Goal: Navigation & Orientation: Find specific page/section

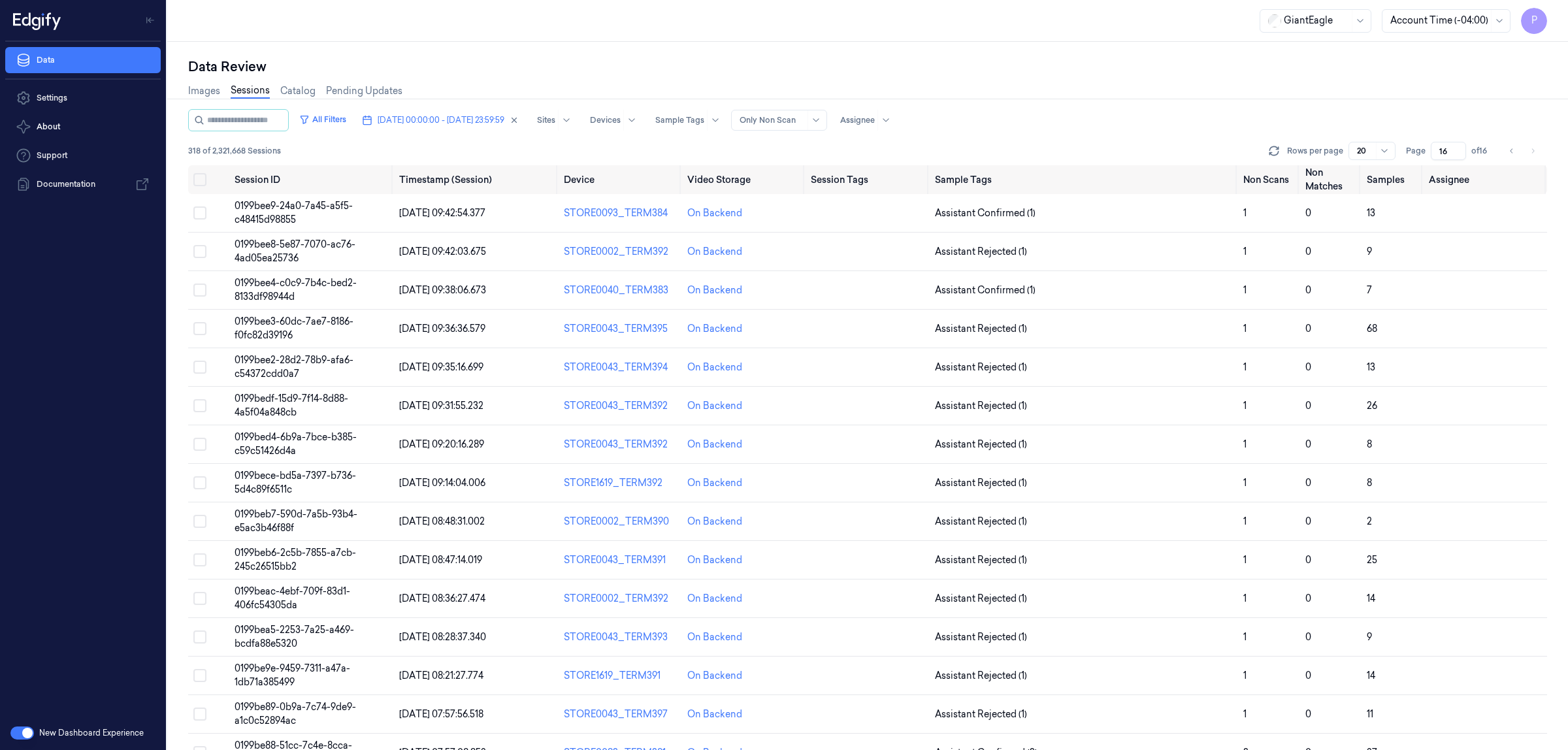
click at [899, 47] on div "Data Review Images Sessions Catalog Pending Updates All Filters [DATE] 00:00:00…" at bounding box center [867, 395] width 1401 height 708
click at [1508, 148] on icon "Go to previous page" at bounding box center [1511, 151] width 8 height 11
click at [1506, 148] on button "Go to previous page" at bounding box center [1512, 151] width 19 height 19
click at [1511, 146] on icon "Go to previous page" at bounding box center [1511, 151] width 8 height 11
click at [1513, 148] on icon "Go to previous page" at bounding box center [1511, 151] width 3 height 4
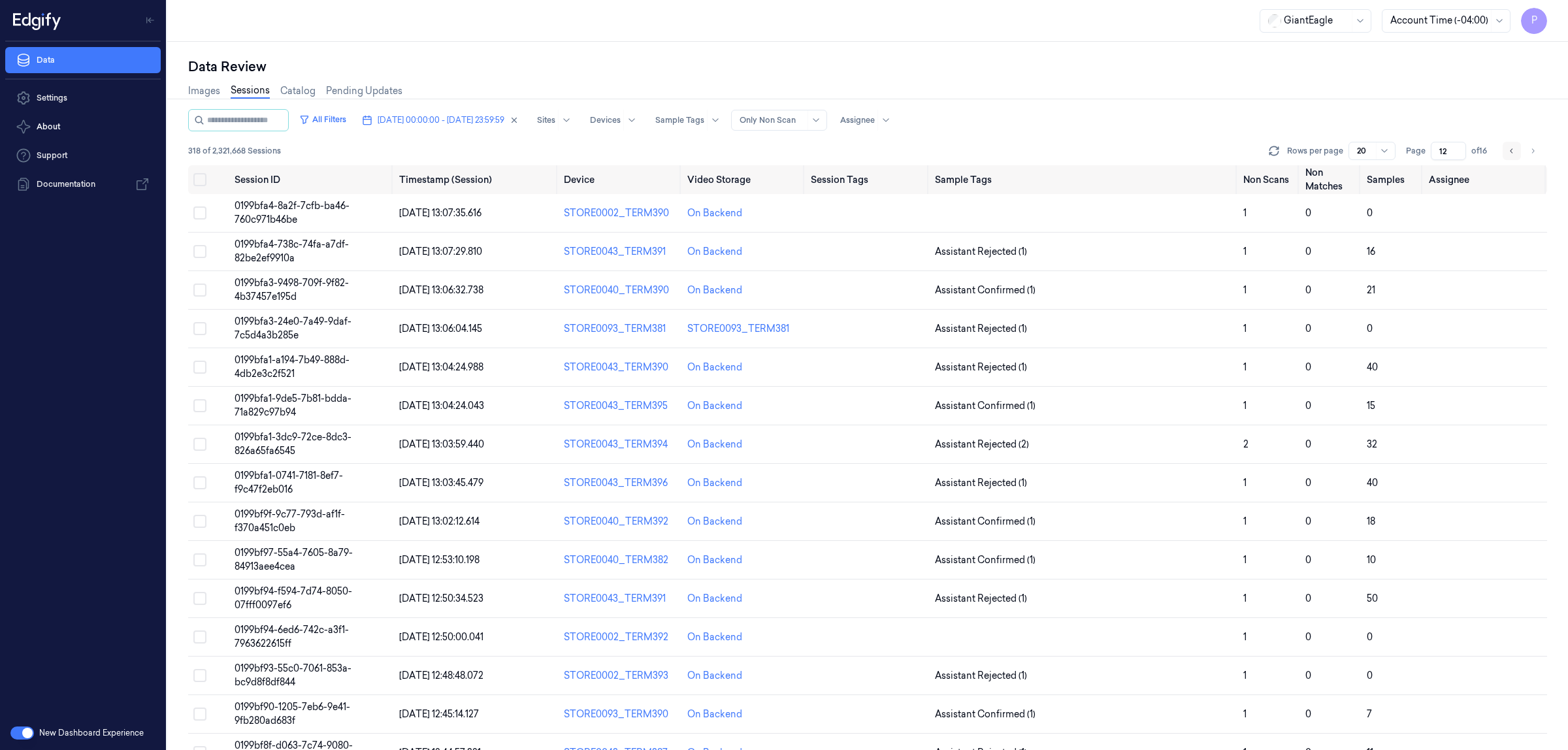
click at [1513, 152] on icon "Go to previous page" at bounding box center [1511, 151] width 8 height 11
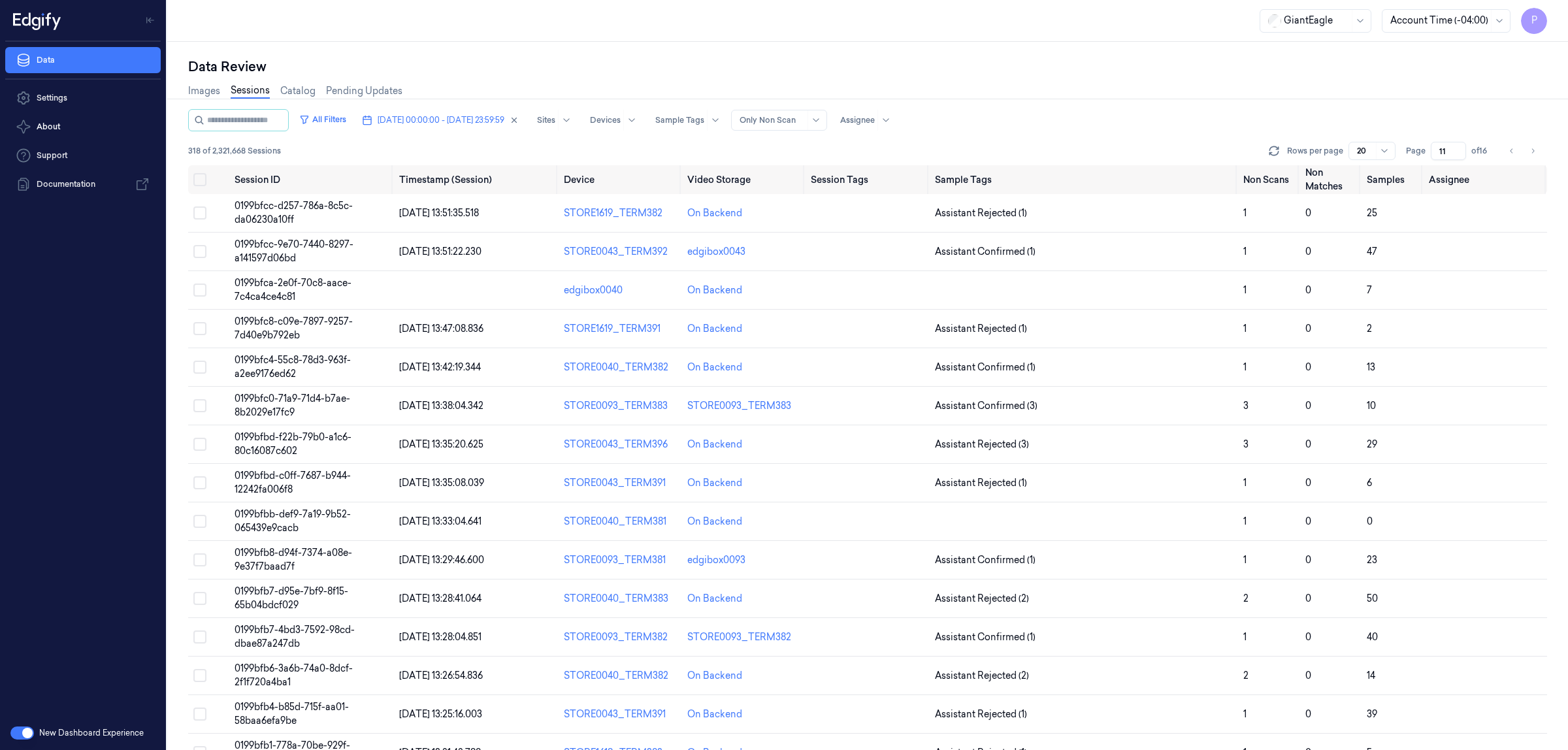
click at [1122, 77] on div "Images Sessions Catalog Pending Updates" at bounding box center [867, 92] width 1359 height 33
click at [1165, 57] on div "Data Review" at bounding box center [867, 67] width 1359 height 19
click at [519, 116] on icon "button" at bounding box center [514, 120] width 9 height 9
type input "1"
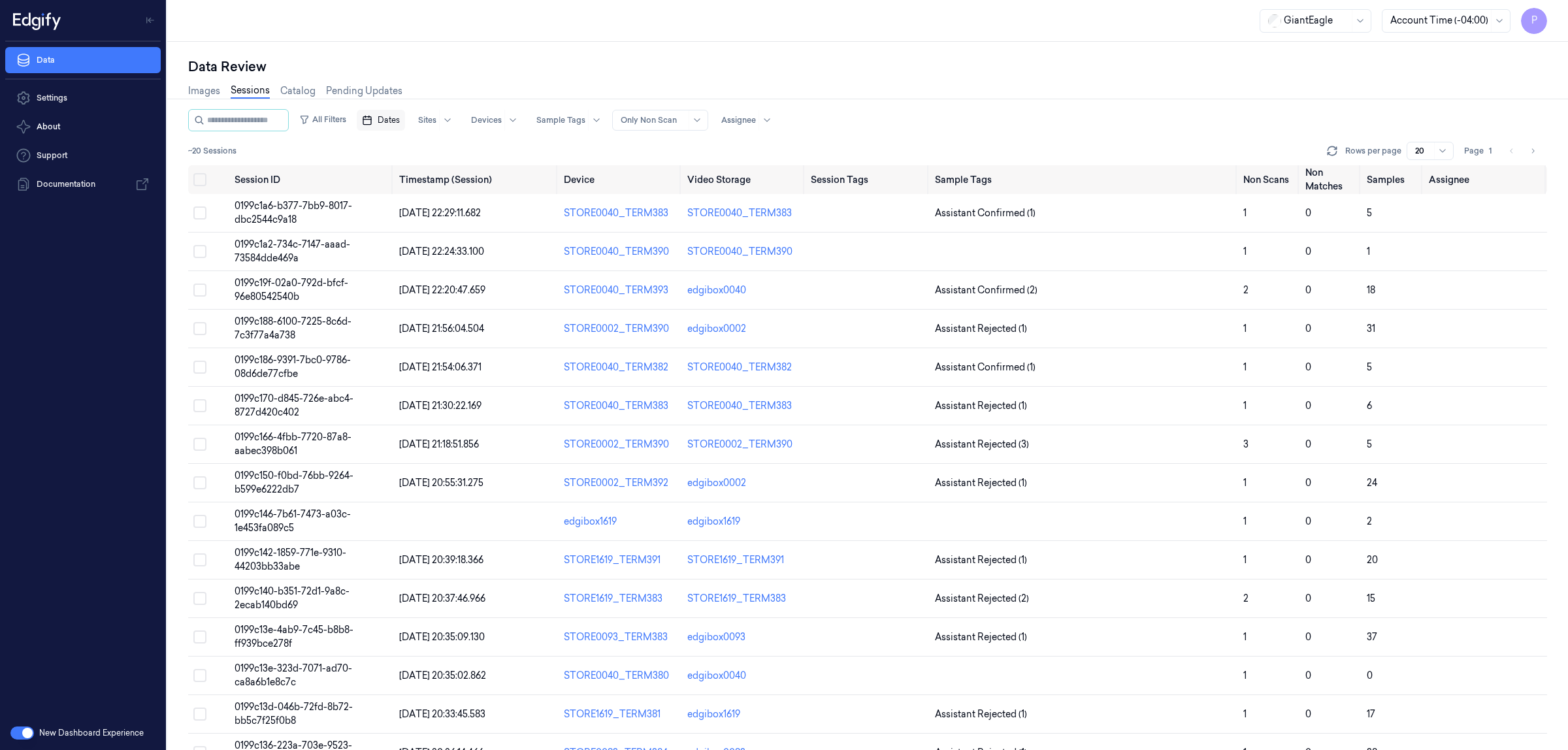
click at [400, 116] on span "Dates" at bounding box center [388, 120] width 22 height 11
click at [407, 226] on button "6" at bounding box center [410, 225] width 21 height 21
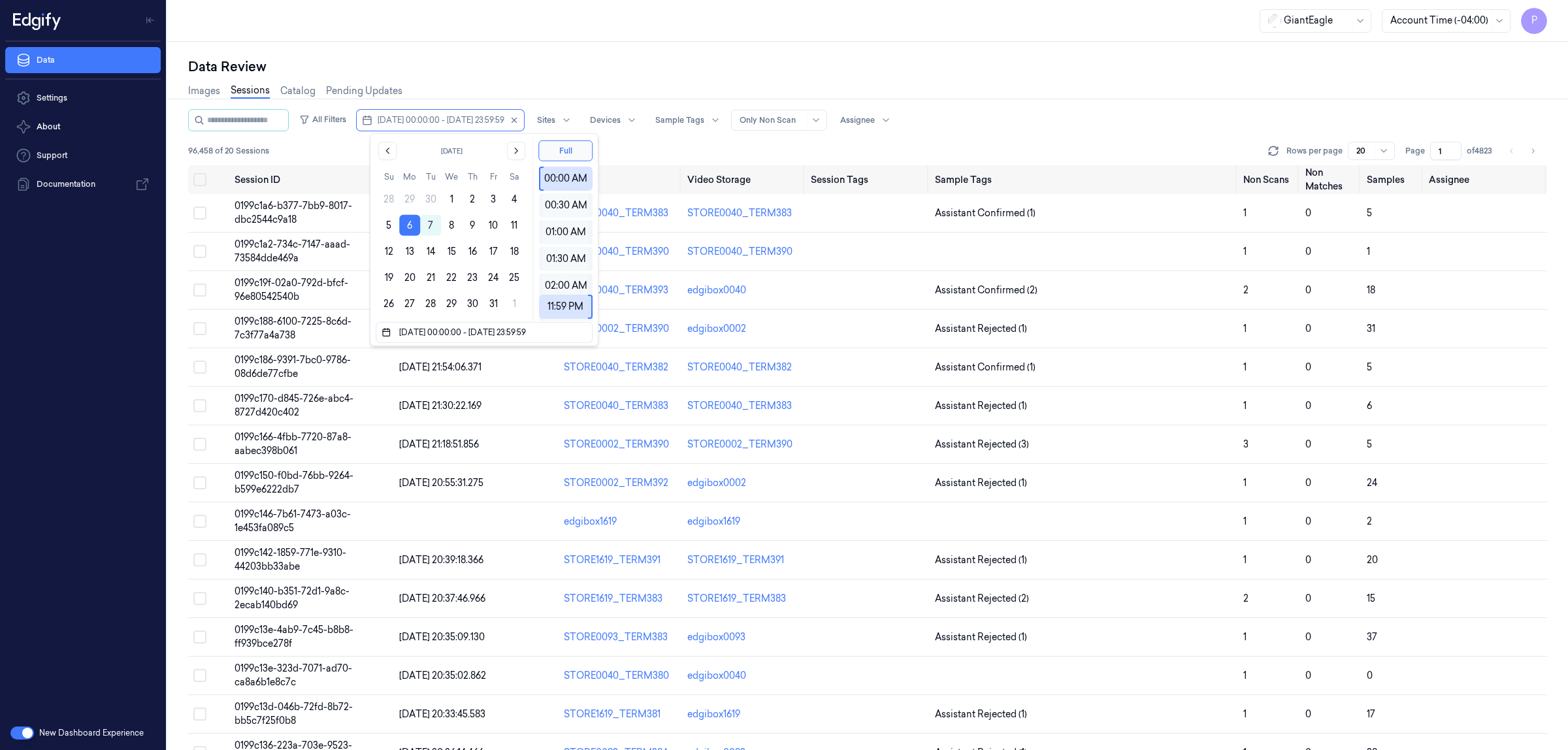
click at [526, 69] on div "Data Review" at bounding box center [867, 67] width 1359 height 19
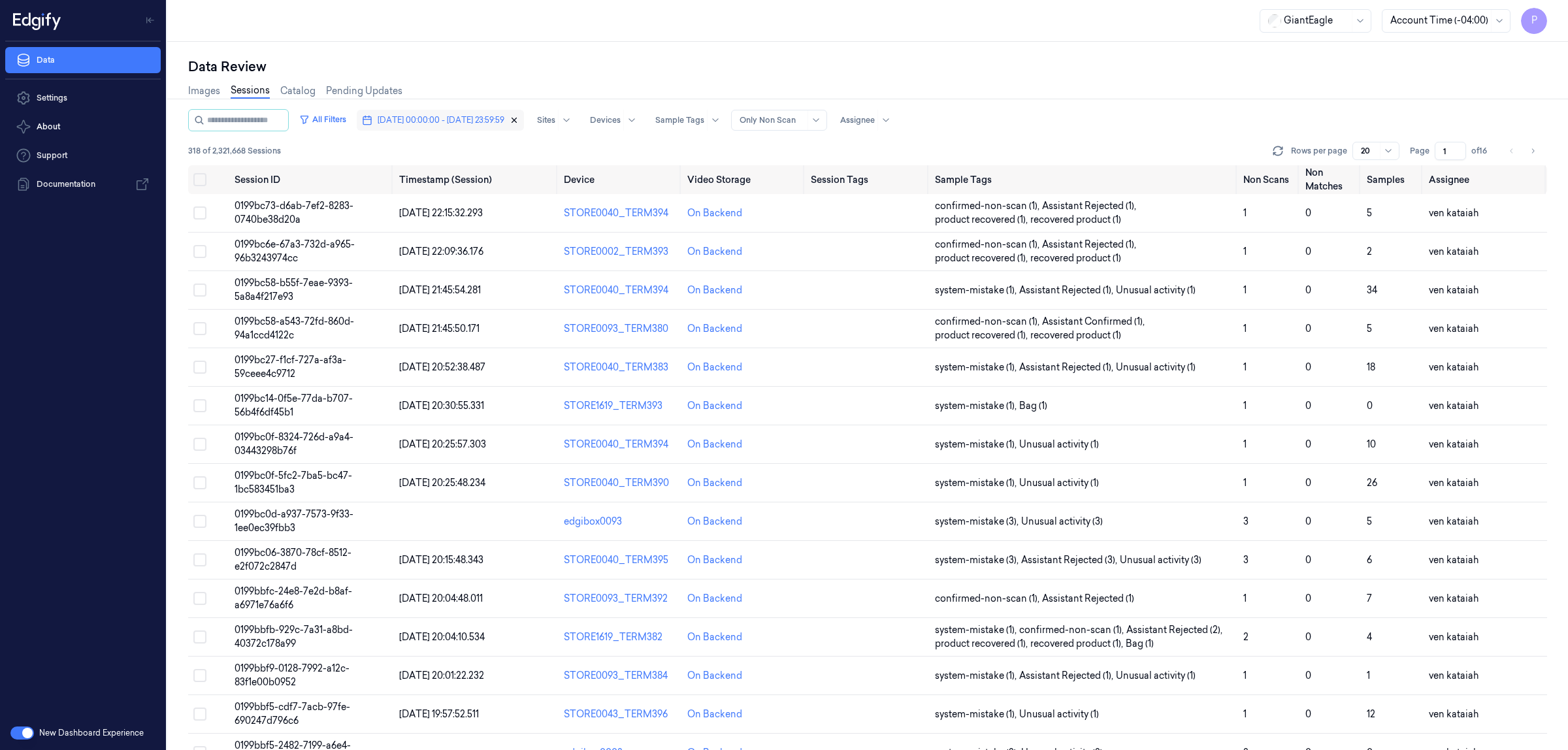
click at [516, 121] on icon "button" at bounding box center [514, 120] width 4 height 4
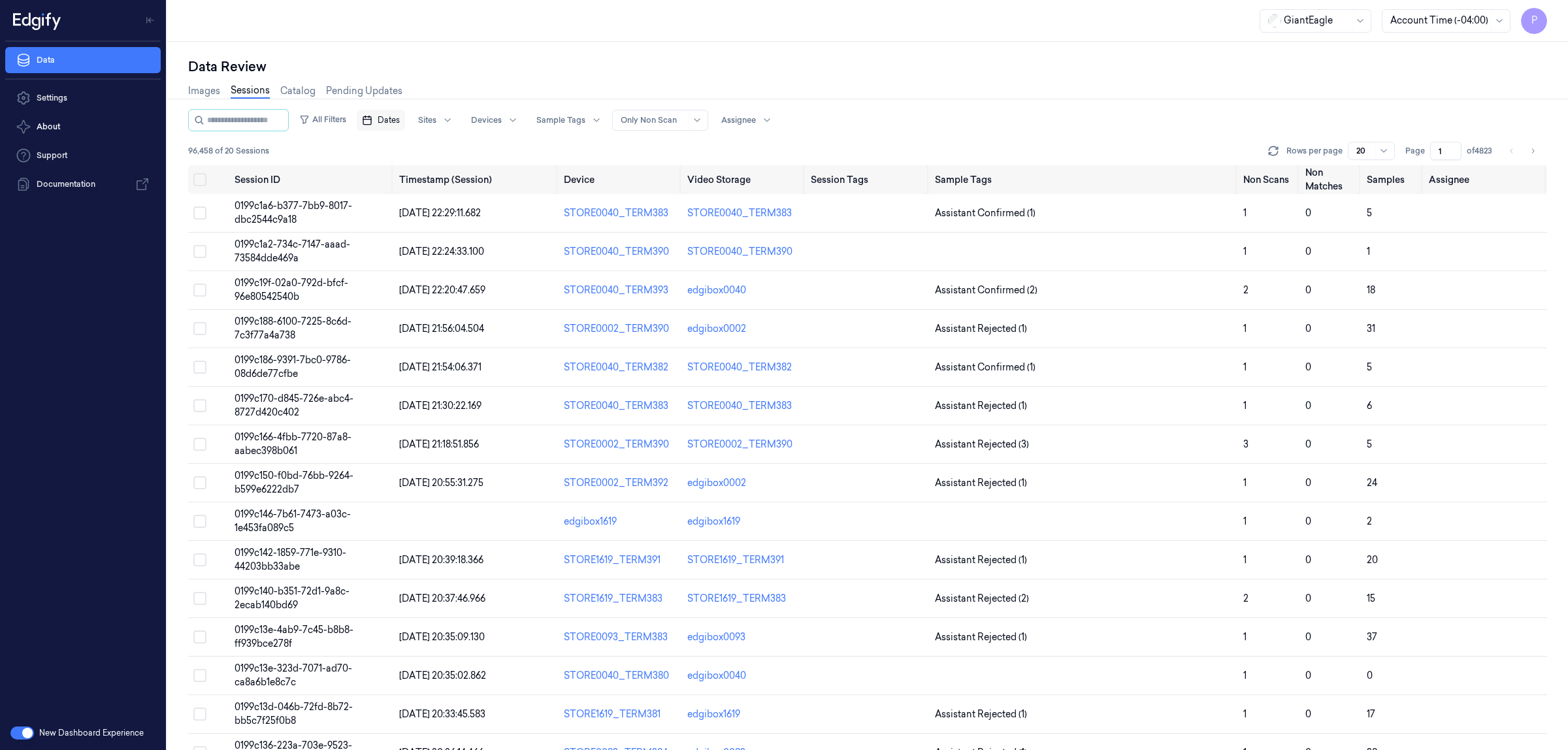
click at [405, 121] on button "Dates" at bounding box center [380, 120] width 48 height 21
click at [526, 87] on div "Images Sessions Catalog Pending Updates" at bounding box center [867, 92] width 1359 height 33
click at [397, 116] on span "Dates" at bounding box center [388, 120] width 22 height 11
click at [433, 220] on button "7" at bounding box center [430, 225] width 21 height 21
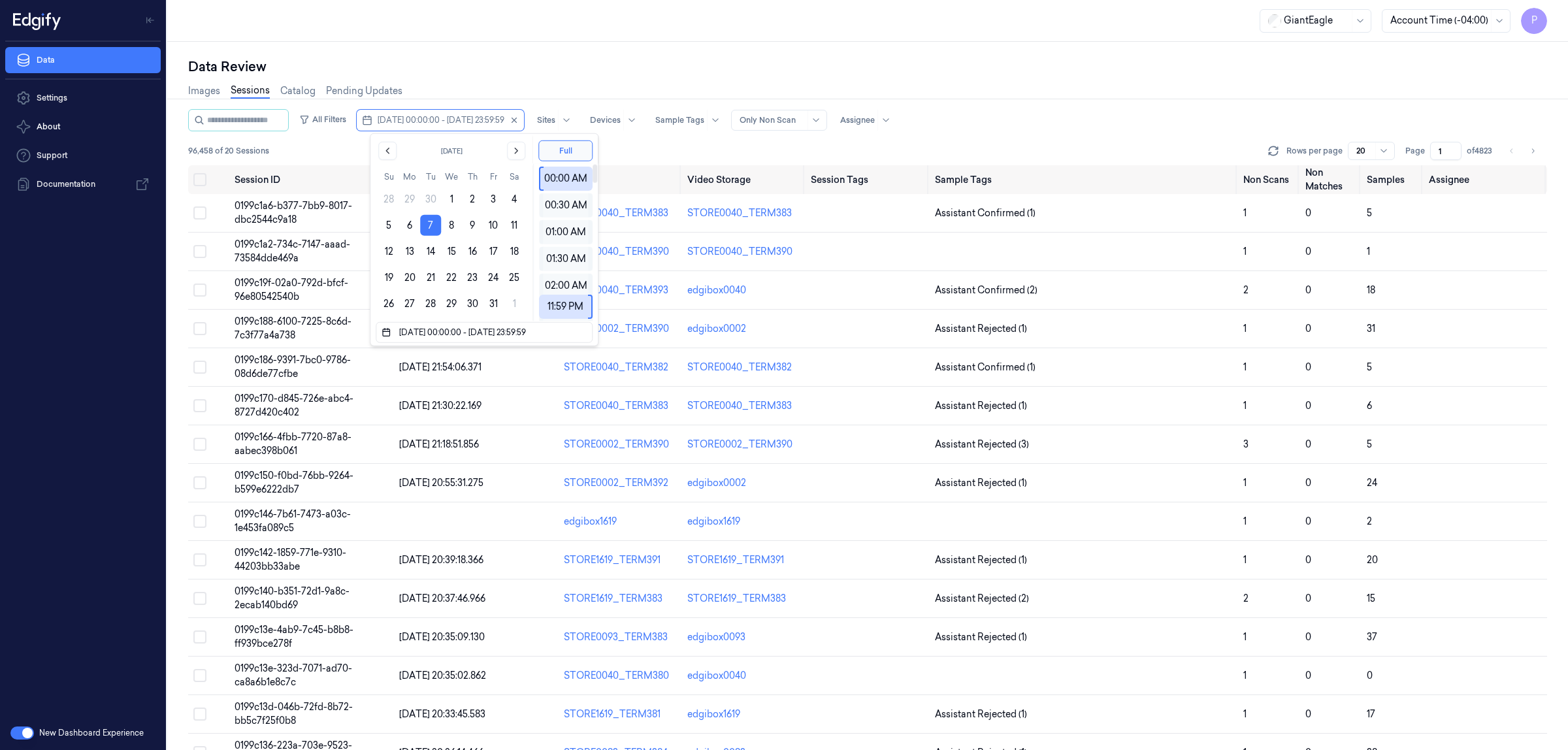
click at [805, 82] on div "Images Sessions Catalog Pending Updates" at bounding box center [867, 92] width 1359 height 33
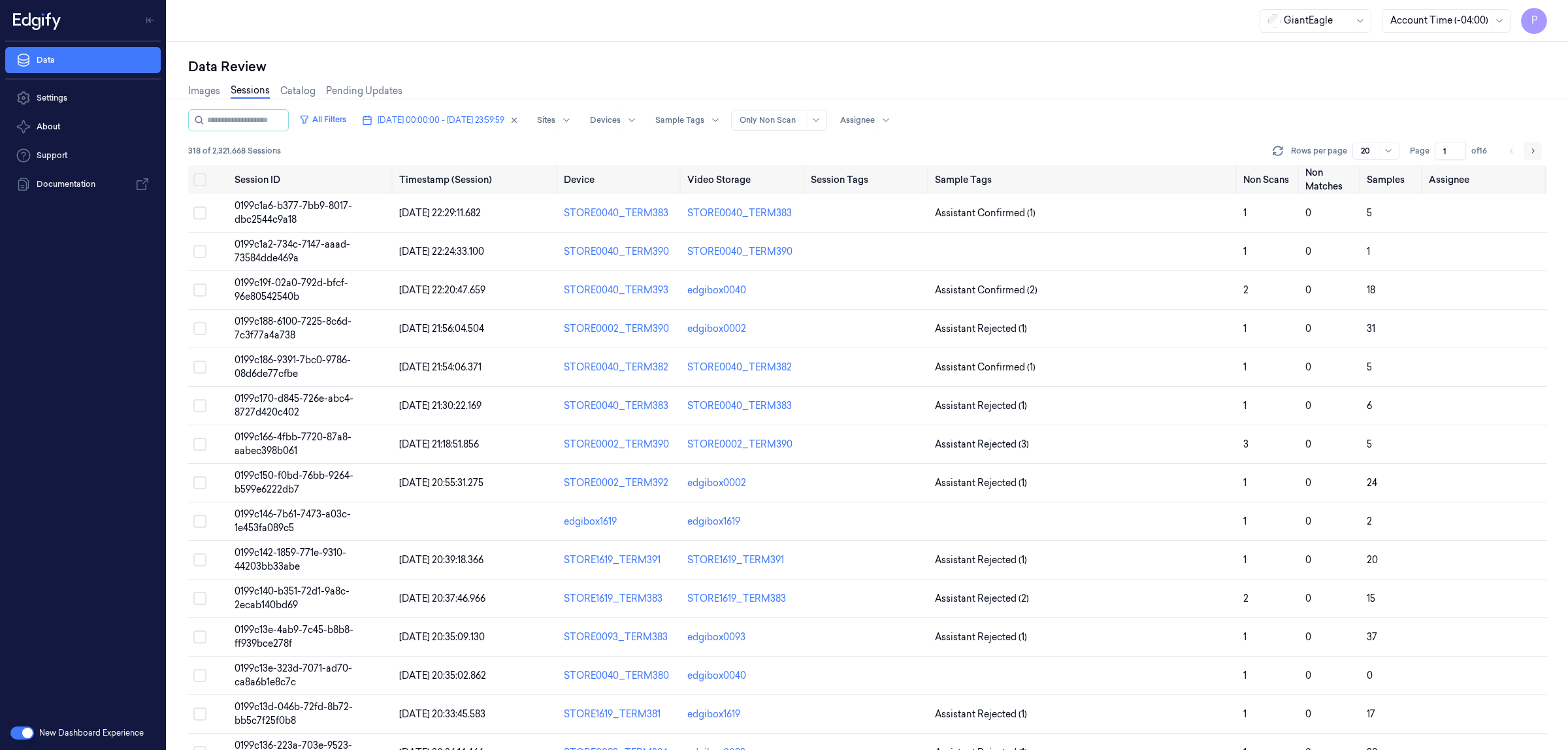
click at [1533, 154] on icon "Go to next page" at bounding box center [1532, 151] width 8 height 11
click at [1535, 157] on button "Go to next page" at bounding box center [1533, 151] width 19 height 19
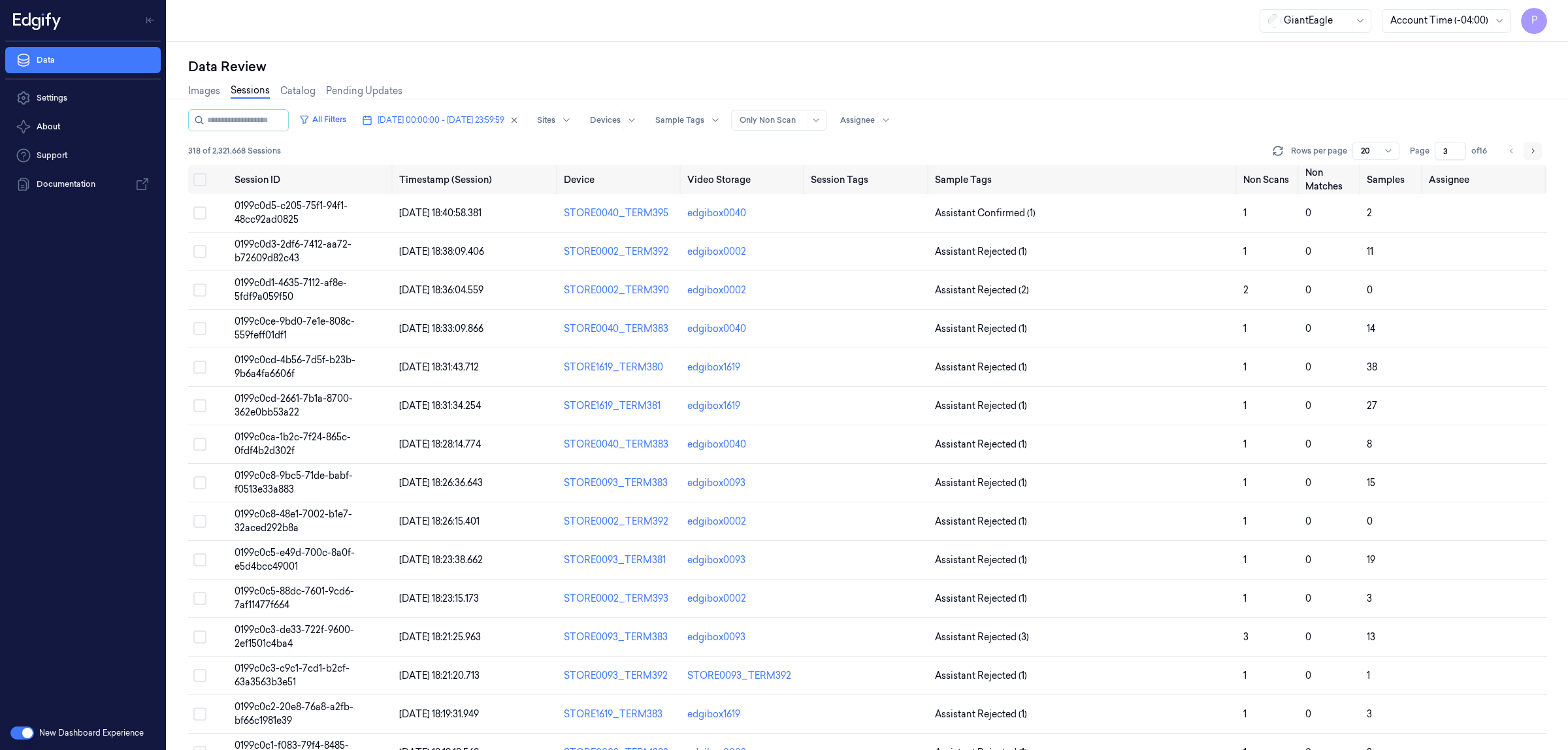
click at [1539, 153] on button "Go to next page" at bounding box center [1533, 151] width 19 height 19
click at [1534, 156] on button "Go to next page" at bounding box center [1533, 151] width 19 height 19
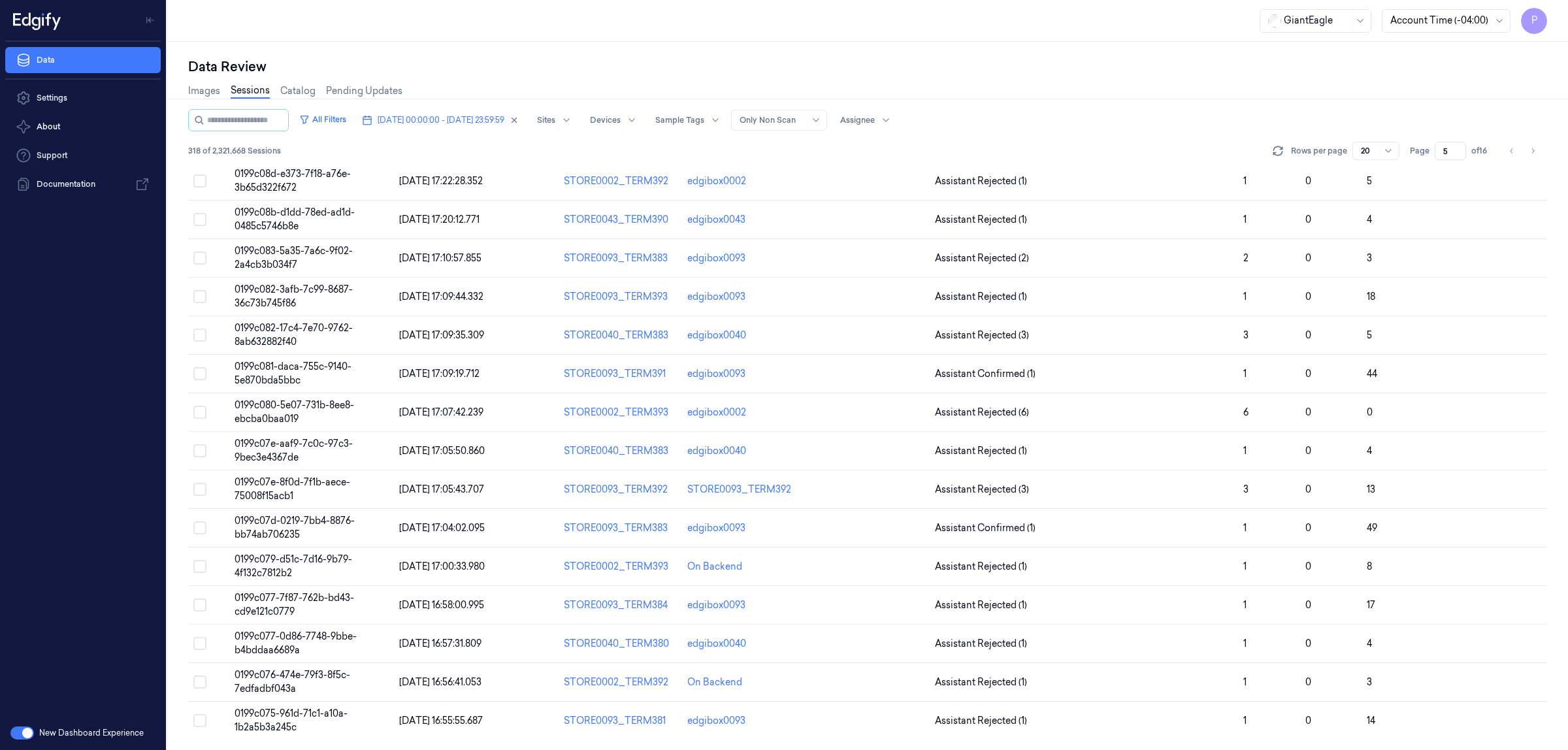
click at [1529, 152] on icon "Go to next page" at bounding box center [1532, 151] width 8 height 11
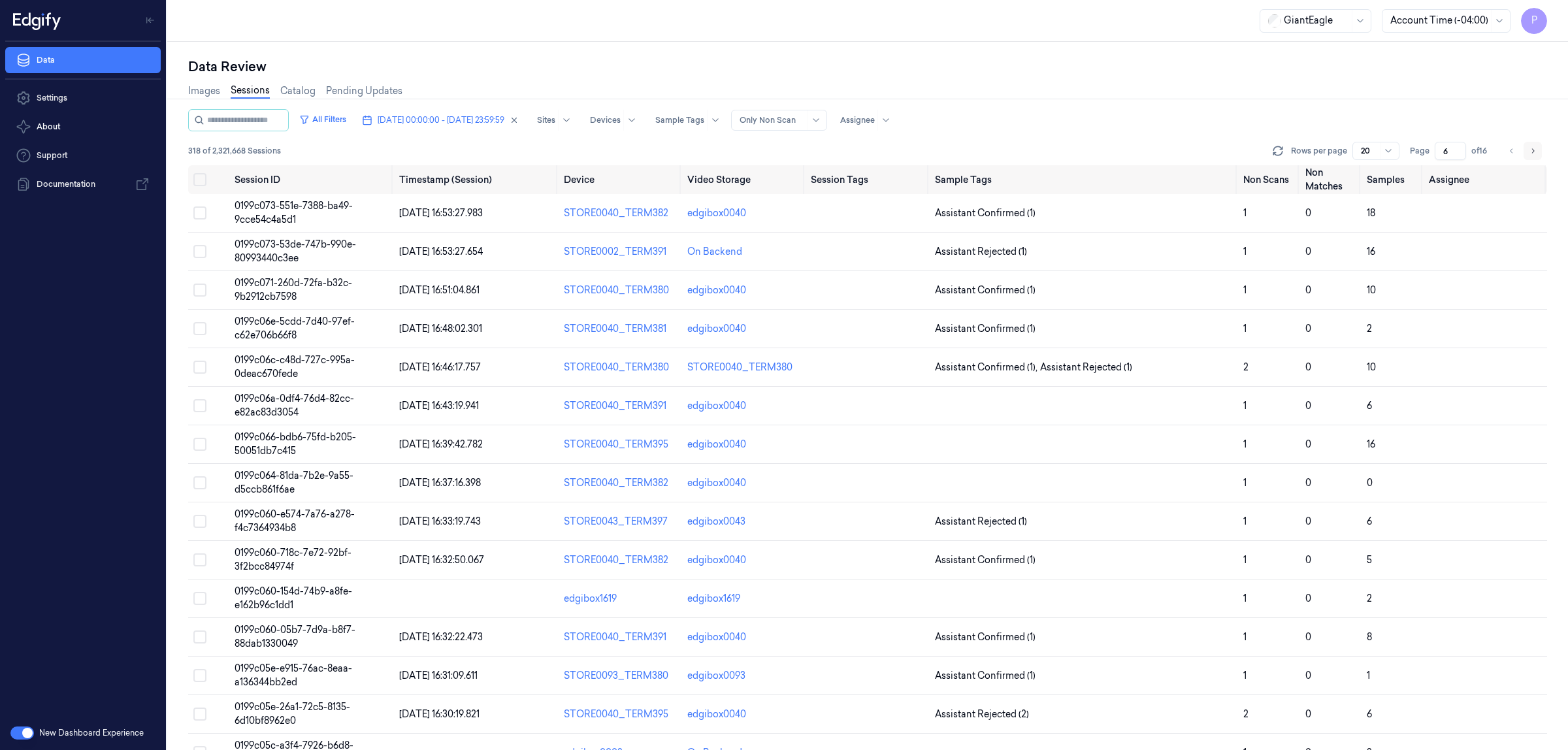
click at [1530, 154] on icon "Go to next page" at bounding box center [1532, 151] width 8 height 11
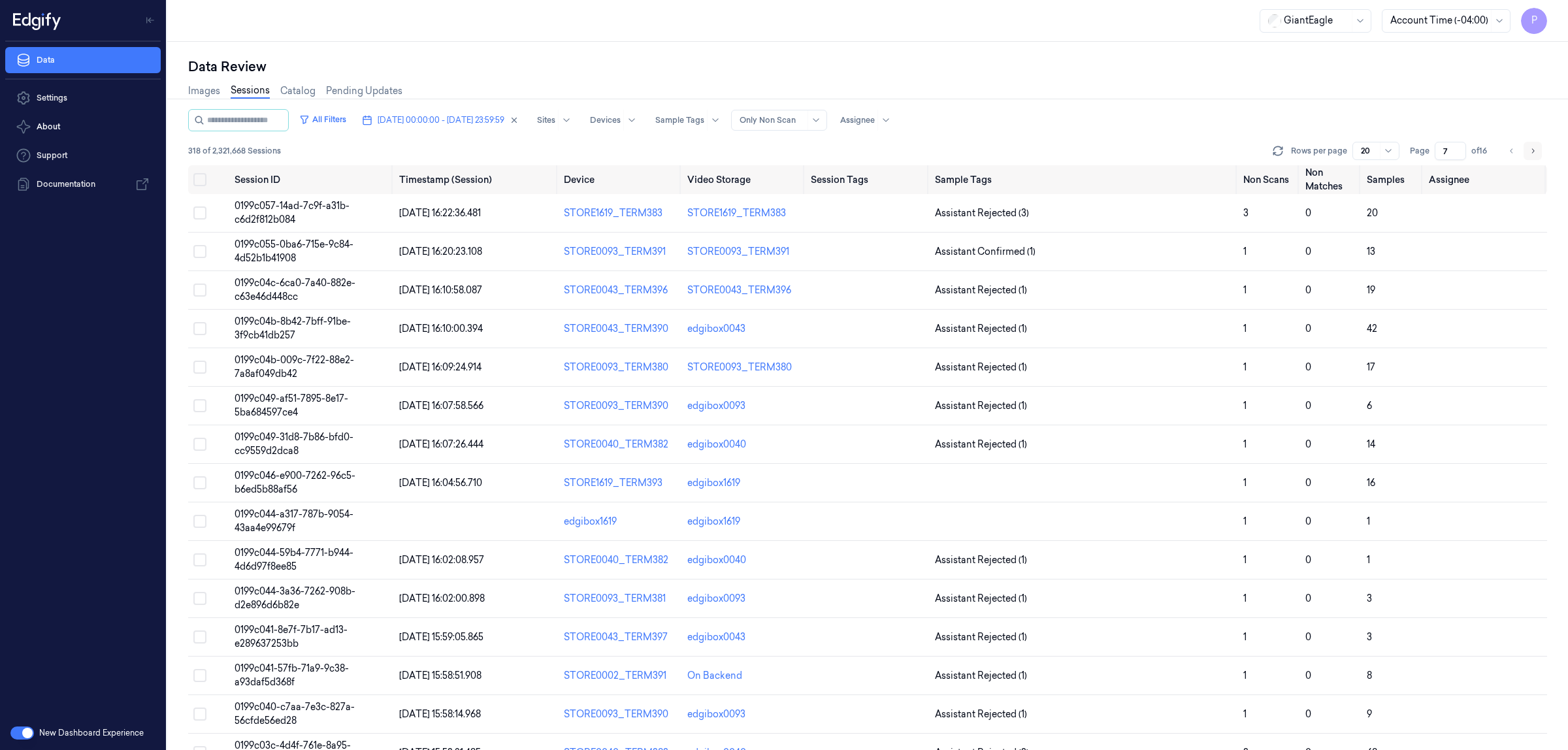
click at [1533, 148] on icon "Go to next page" at bounding box center [1532, 151] width 8 height 11
click at [1536, 155] on button "Go to next page" at bounding box center [1533, 151] width 19 height 19
click at [1527, 151] on button "Go to next page" at bounding box center [1533, 151] width 19 height 19
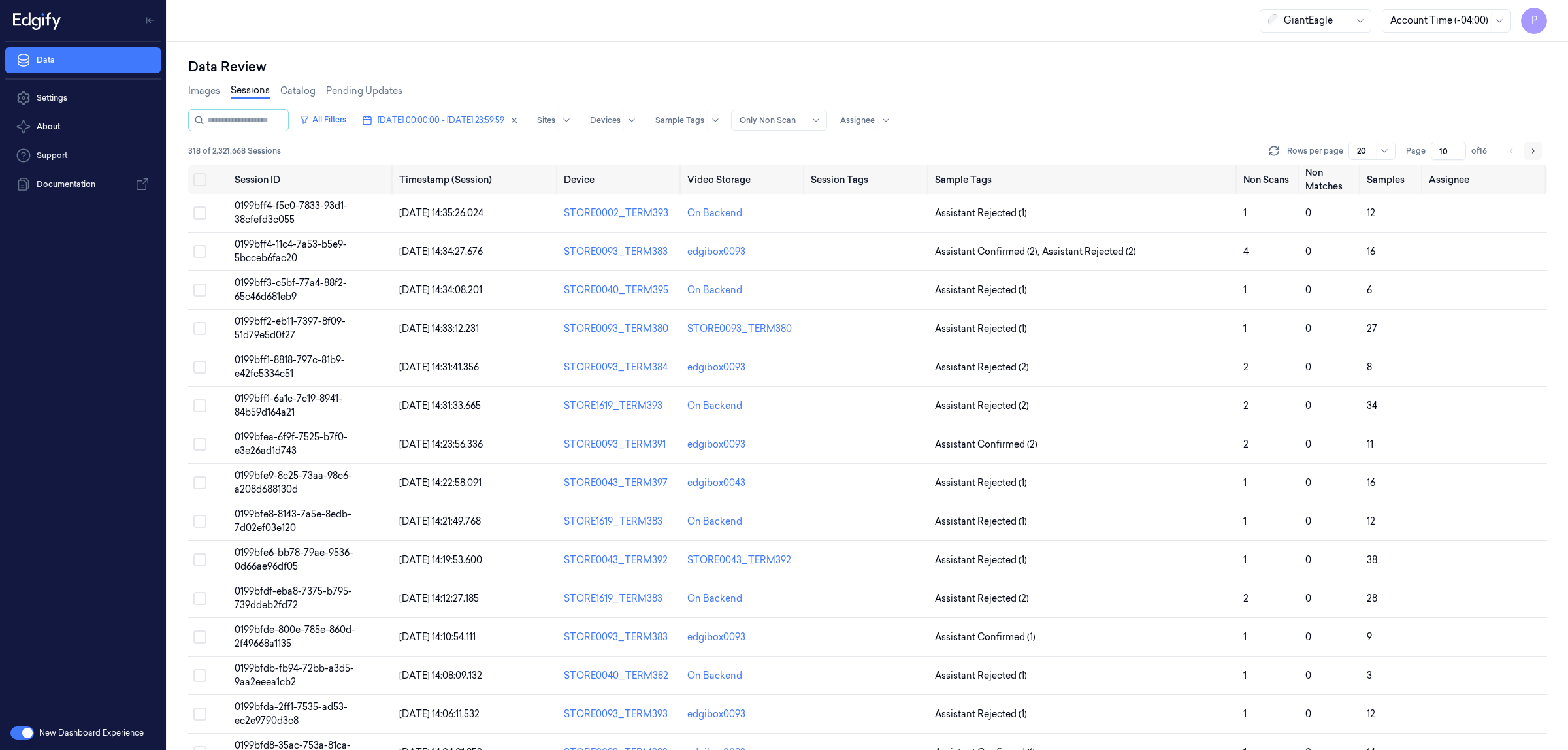
click at [1534, 153] on icon "Go to next page" at bounding box center [1532, 151] width 8 height 11
click at [1534, 148] on icon "Go to next page" at bounding box center [1532, 151] width 8 height 11
click at [1536, 146] on icon "Go to next page" at bounding box center [1532, 151] width 8 height 11
click at [1513, 147] on icon "Go to previous page" at bounding box center [1511, 151] width 8 height 11
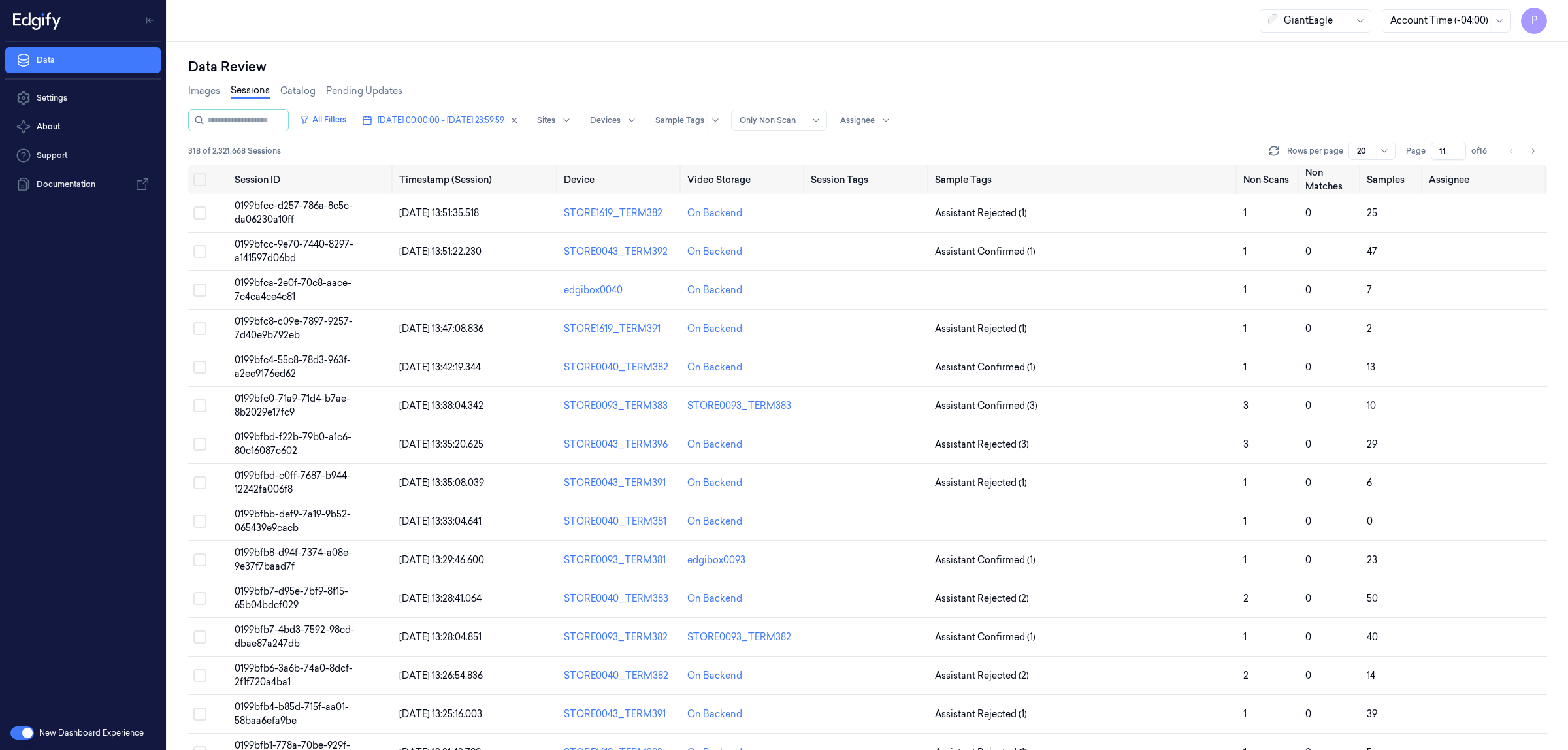
click at [1224, 103] on div "Images Sessions Catalog Pending Updates" at bounding box center [867, 92] width 1359 height 33
click at [1535, 150] on icon "Go to next page" at bounding box center [1532, 151] width 8 height 11
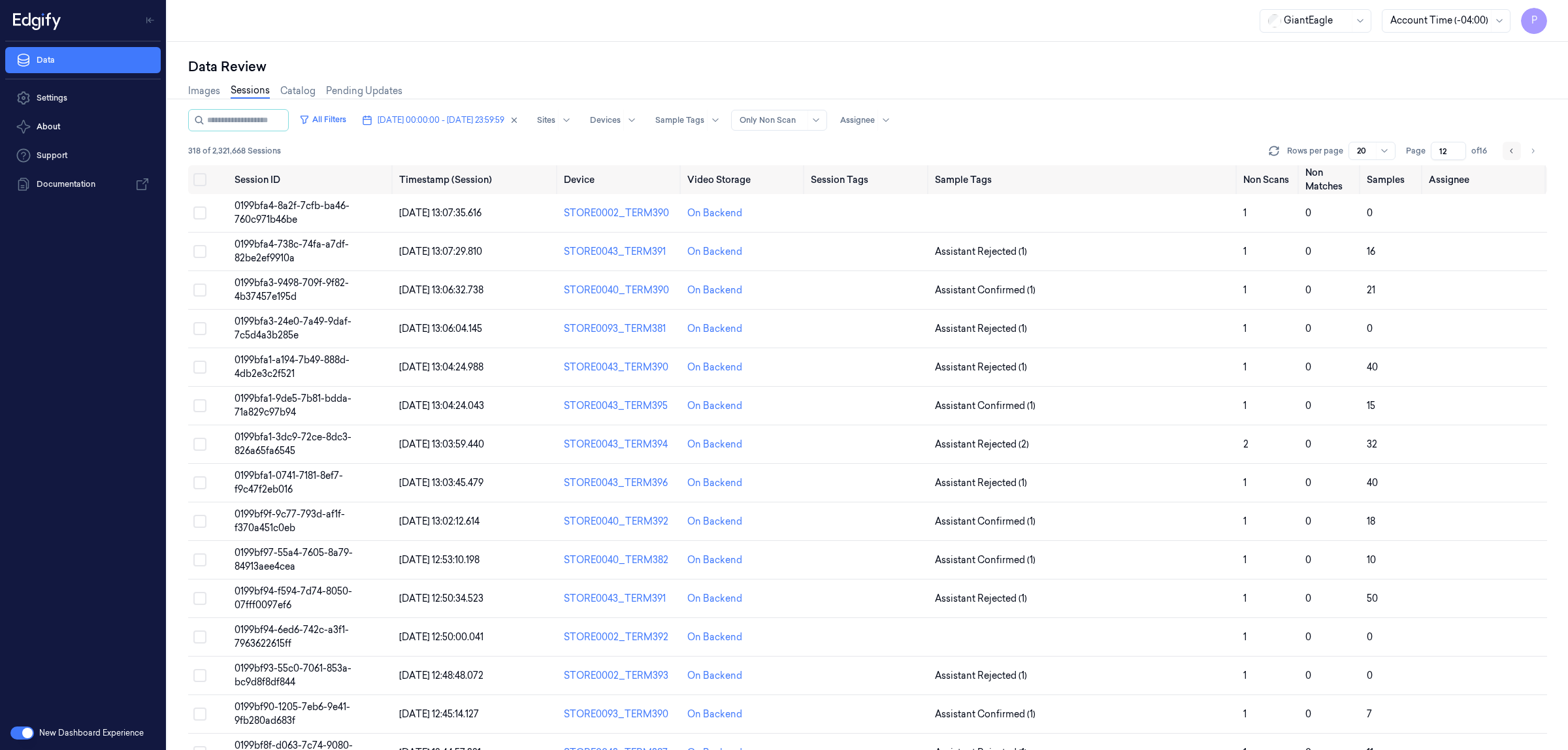
click at [1511, 151] on icon "Go to previous page" at bounding box center [1511, 151] width 3 height 4
click at [1128, 80] on div "Images Sessions Catalog Pending Updates" at bounding box center [867, 92] width 1359 height 33
click at [1174, 70] on div "Data Review" at bounding box center [867, 67] width 1359 height 19
click at [1506, 152] on button "Go to previous page" at bounding box center [1512, 151] width 19 height 19
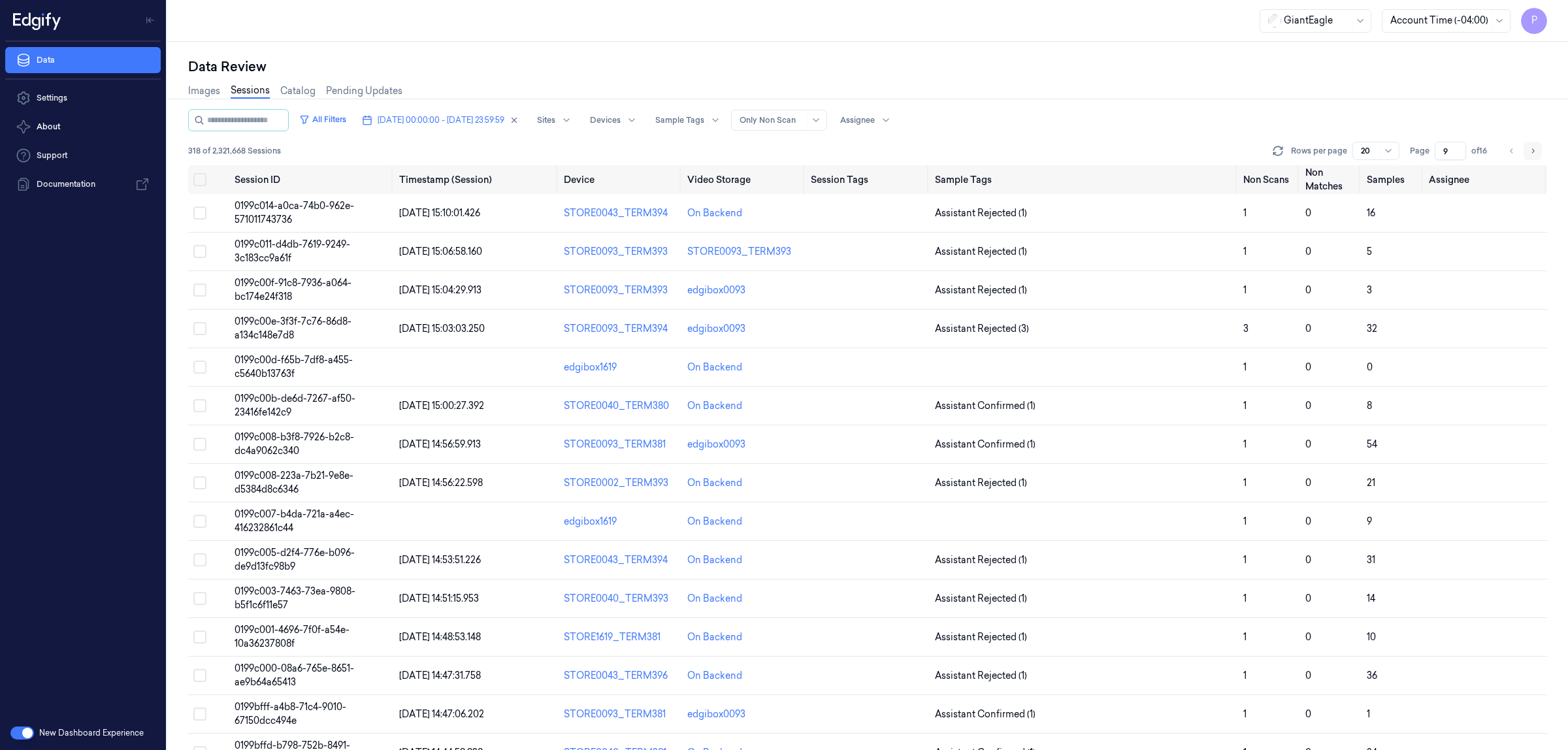
click at [1531, 148] on icon "Go to next page" at bounding box center [1532, 151] width 8 height 11
click at [1308, 65] on div "Data Review" at bounding box center [867, 67] width 1359 height 19
click at [1534, 149] on icon "Go to next page" at bounding box center [1532, 151] width 8 height 11
click at [1513, 154] on icon "Go to previous page" at bounding box center [1511, 151] width 8 height 11
type input "10"
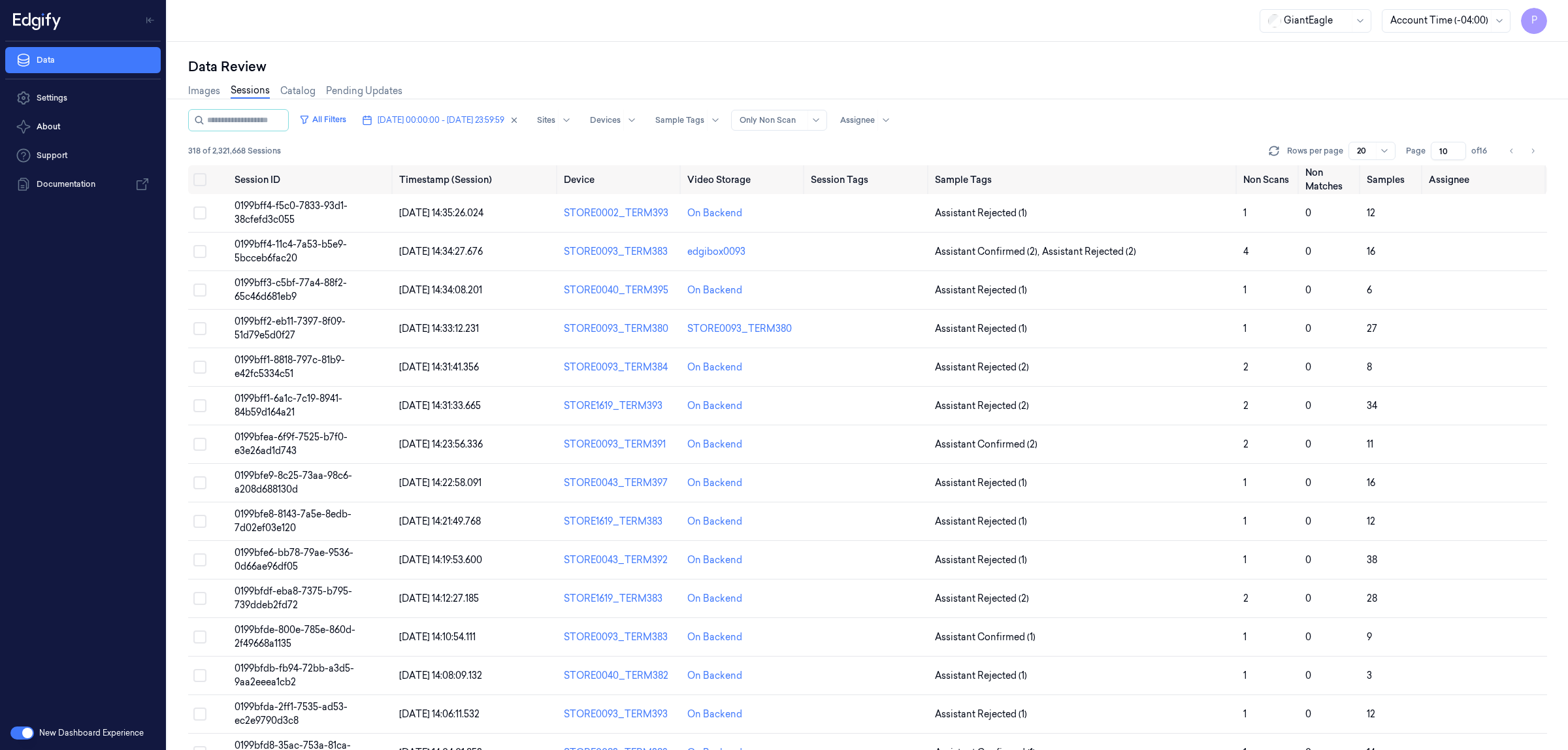
click at [1095, 67] on div "Data Review" at bounding box center [867, 67] width 1359 height 19
